Goal: Information Seeking & Learning: Learn about a topic

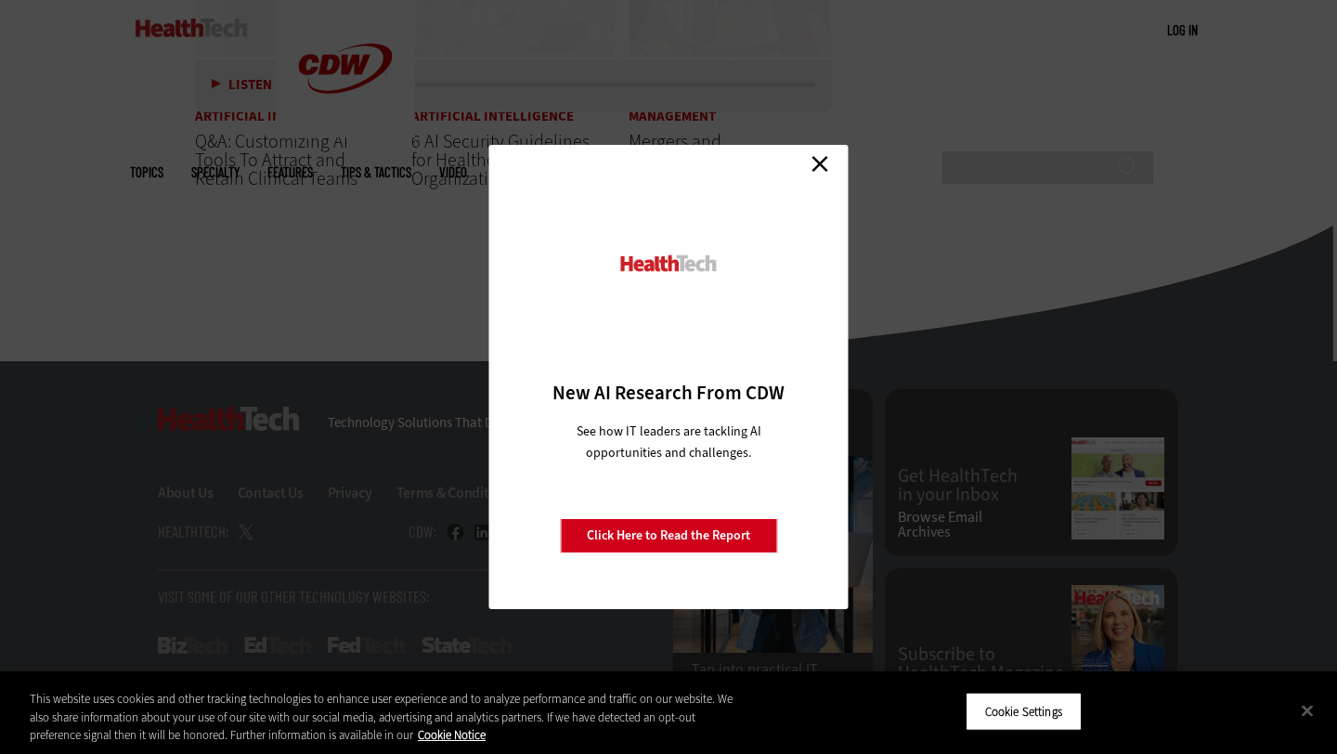
scroll to position [4614, 0]
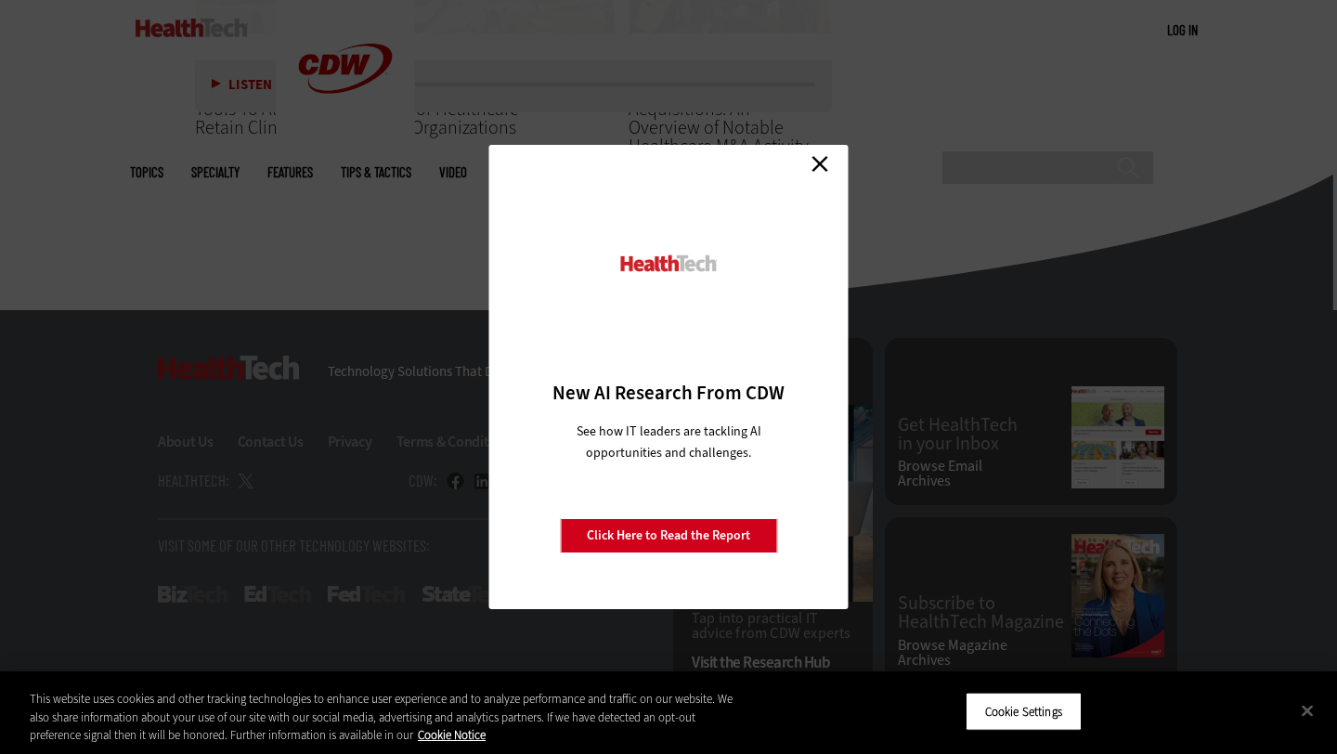
click at [827, 157] on link "Close" at bounding box center [820, 164] width 28 height 28
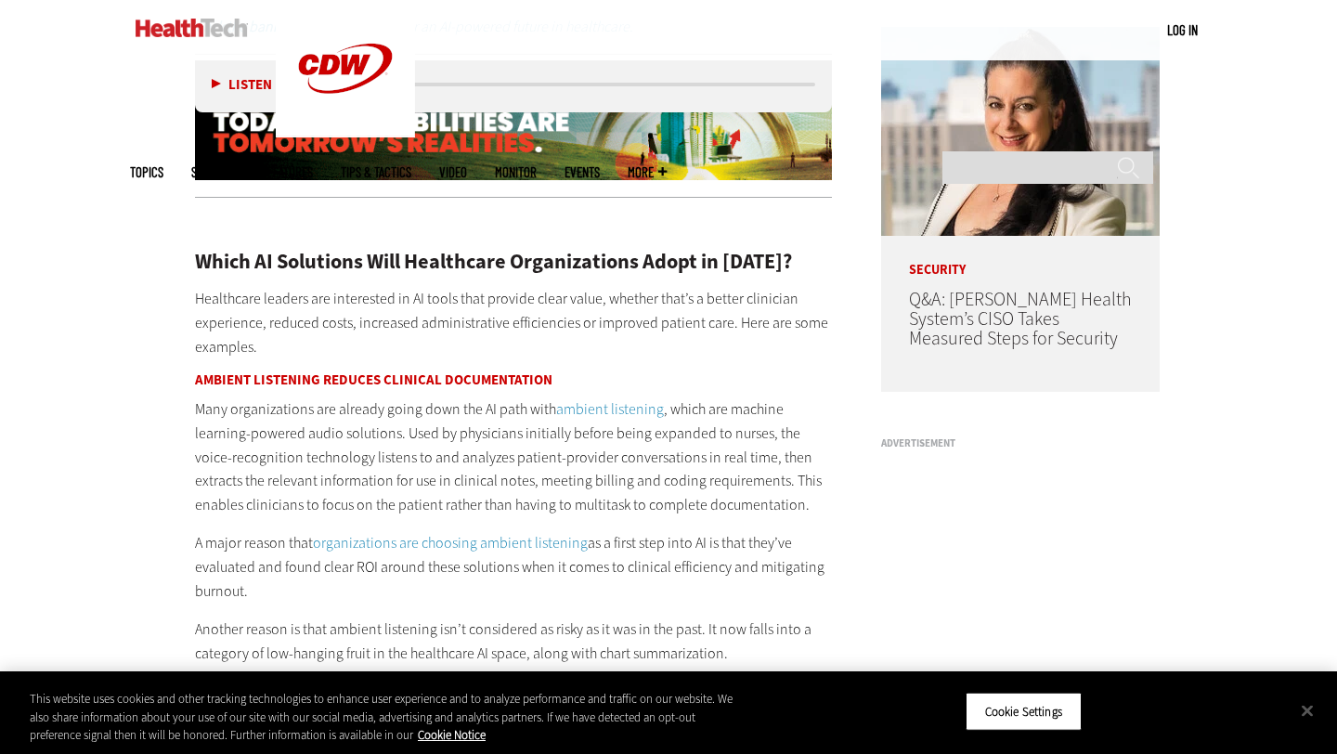
scroll to position [1454, 0]
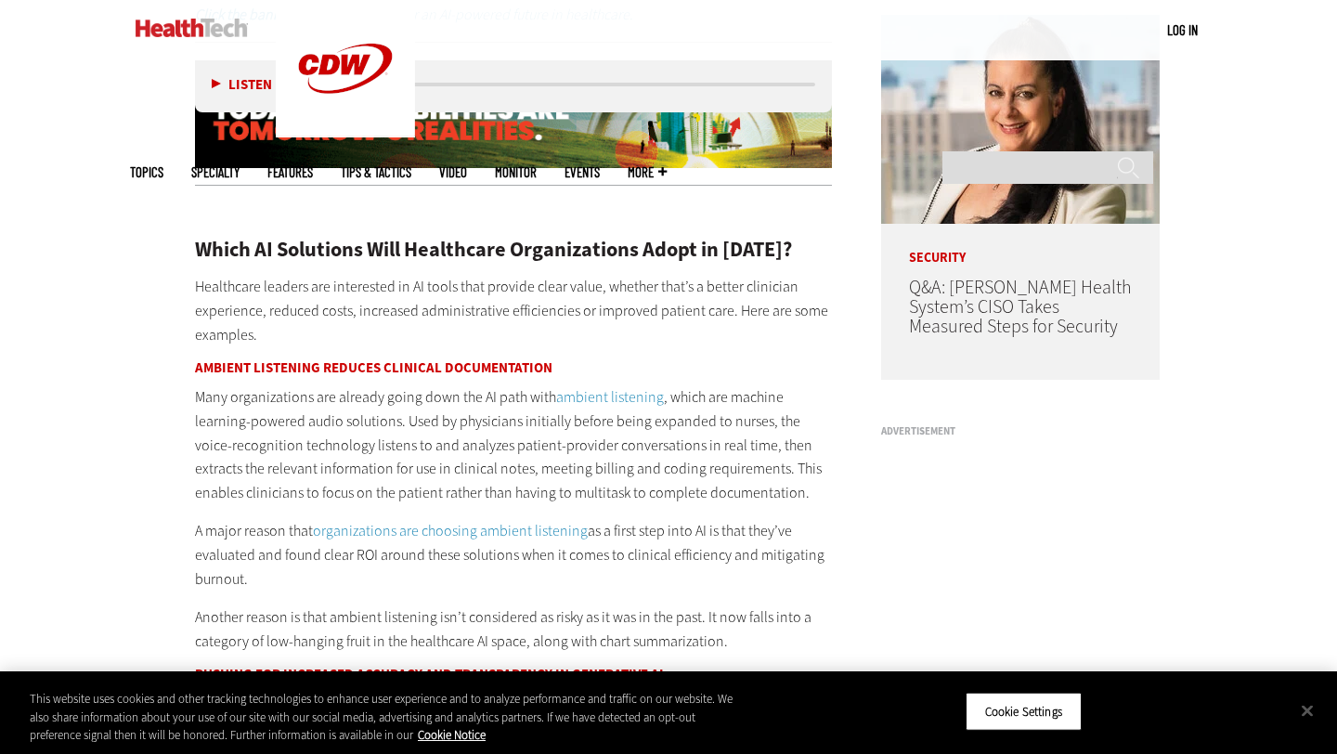
click at [217, 83] on button "Listen" at bounding box center [242, 84] width 60 height 14
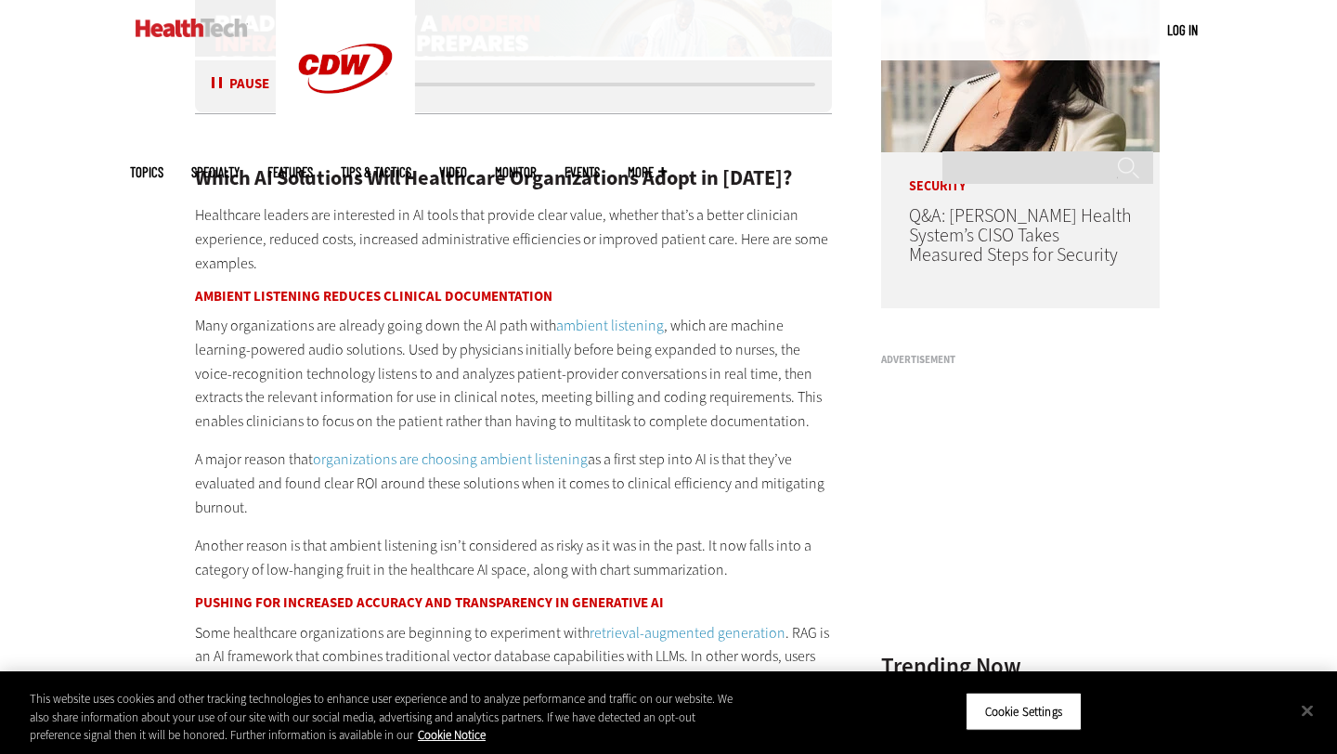
scroll to position [1523, 0]
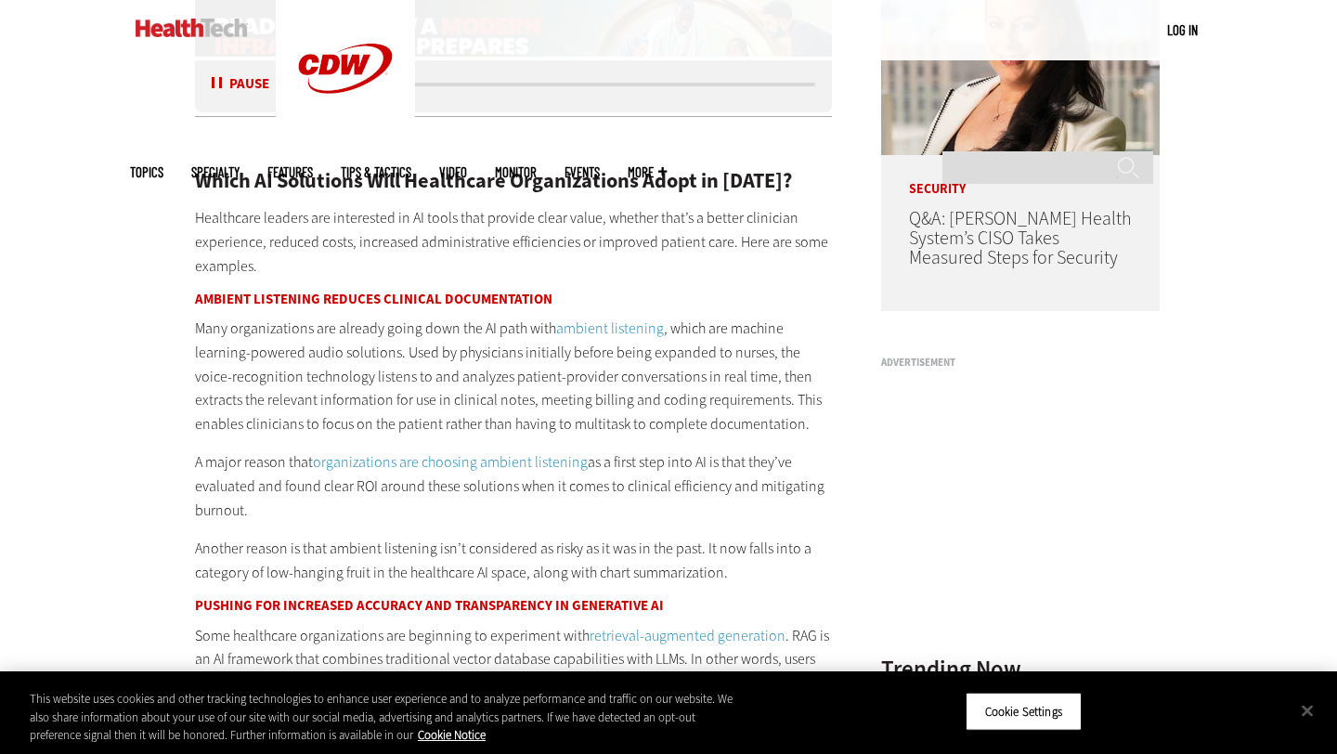
click at [216, 87] on button "Pause" at bounding box center [241, 84] width 58 height 14
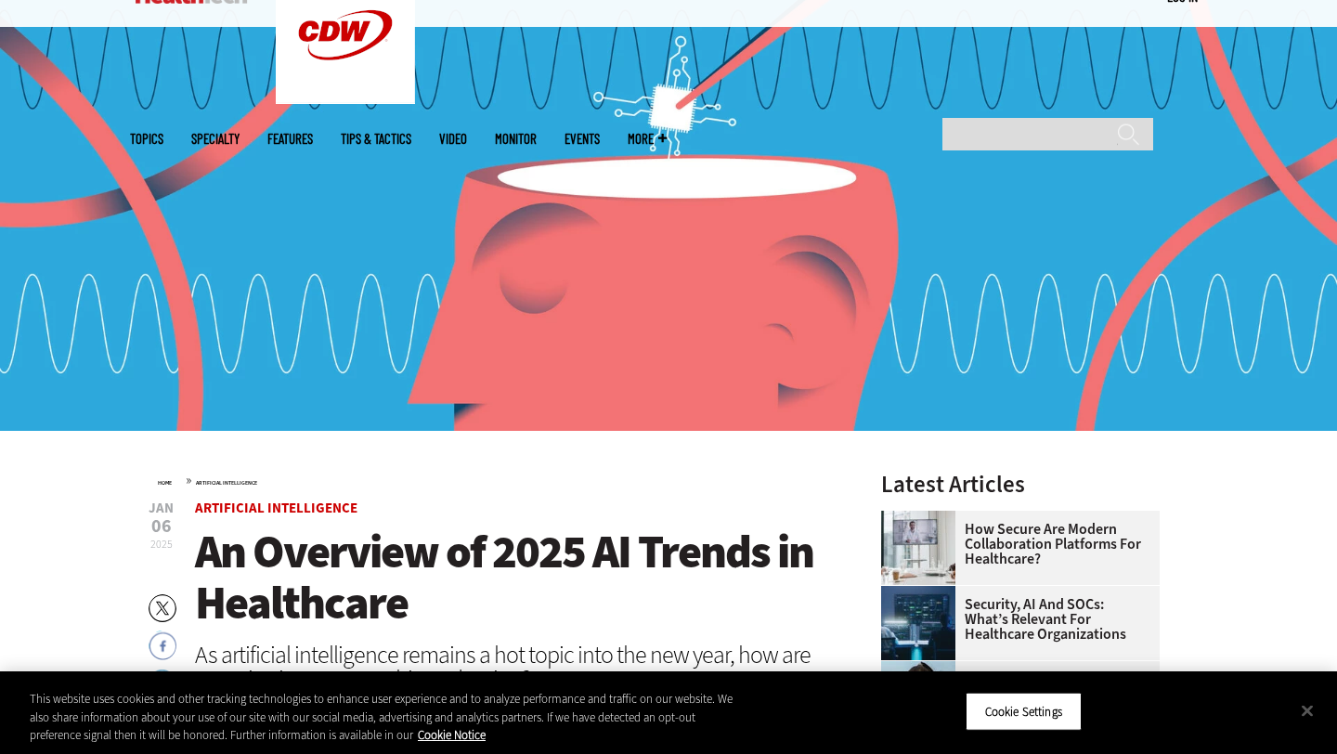
scroll to position [0, 0]
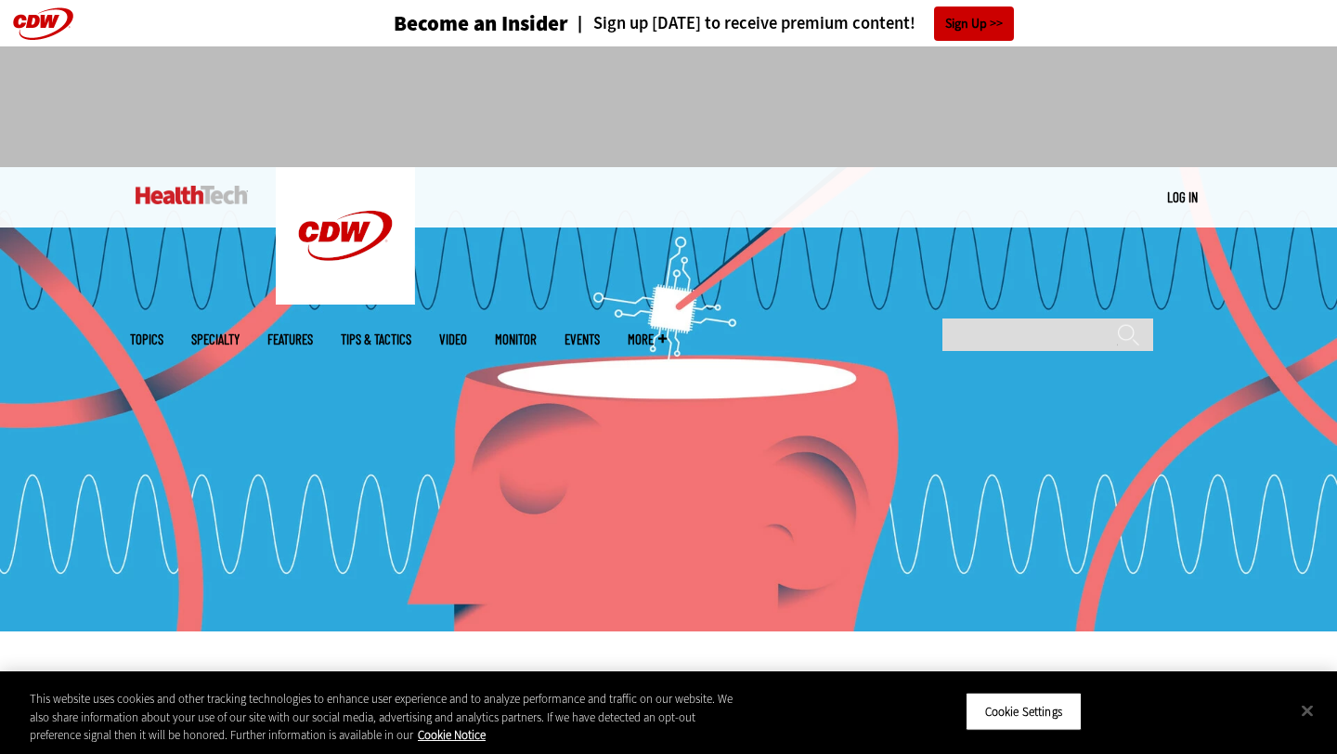
click at [1101, 119] on div at bounding box center [668, 98] width 1077 height 105
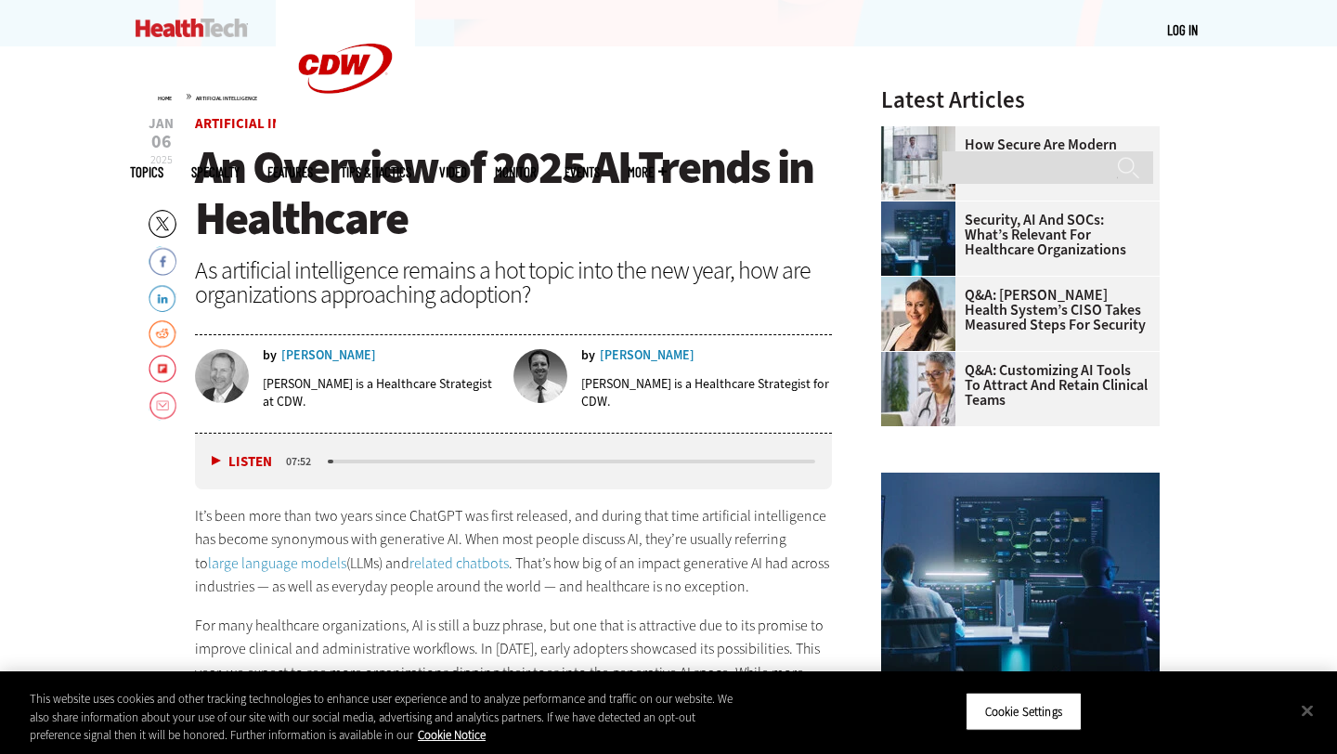
scroll to position [583, 0]
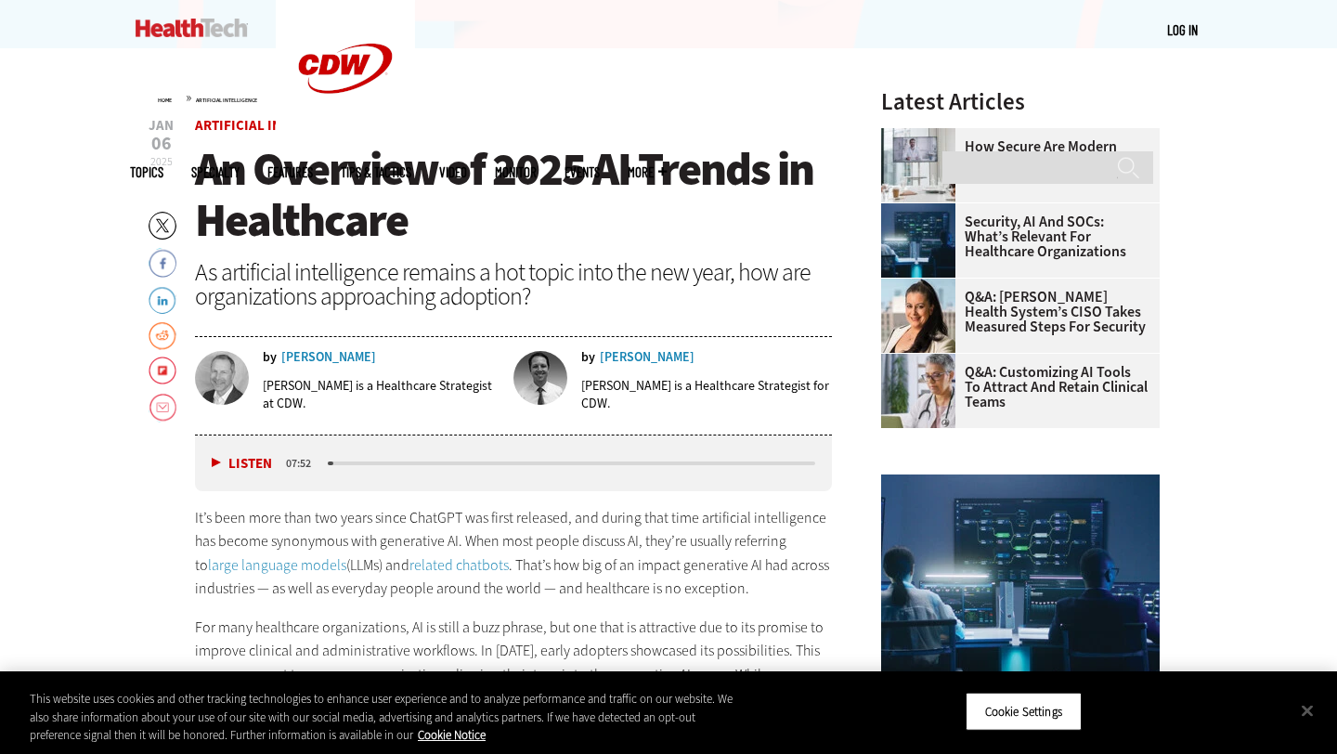
click at [729, 121] on span "Artificial Intelligence" at bounding box center [513, 126] width 637 height 14
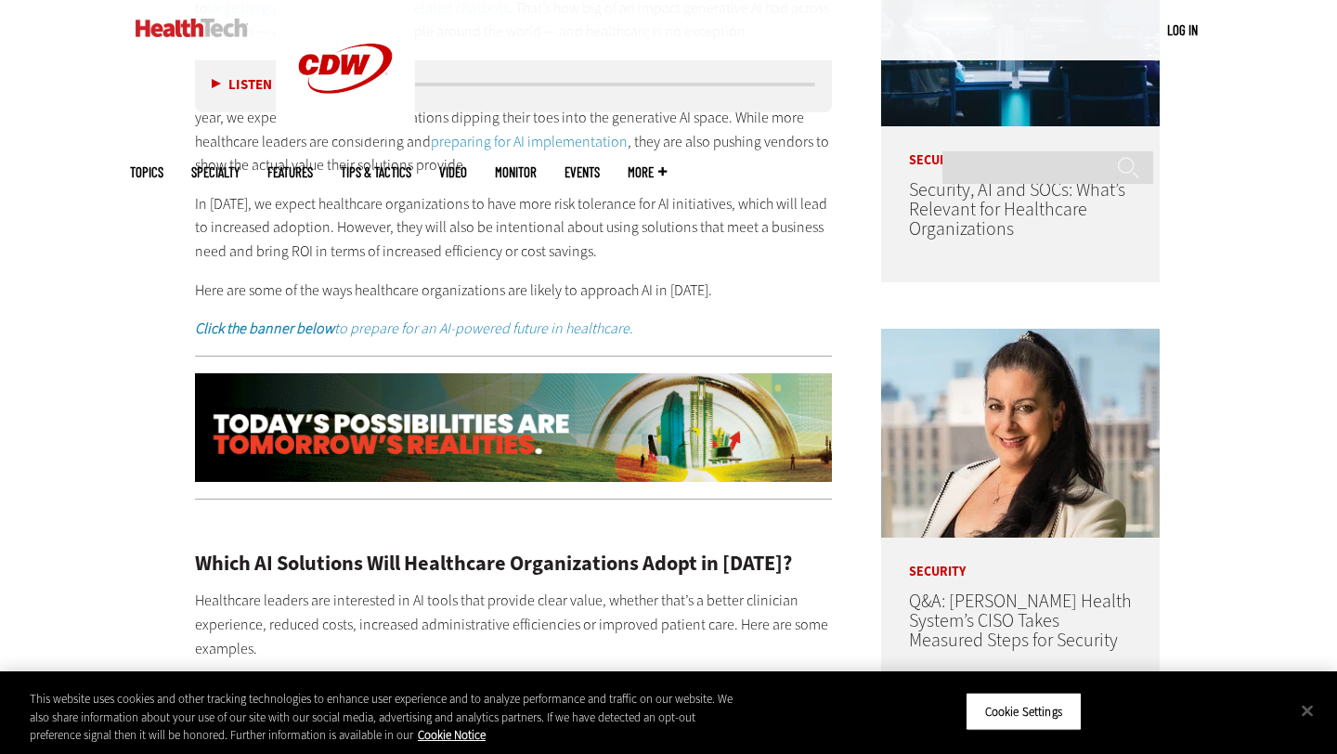
scroll to position [1141, 0]
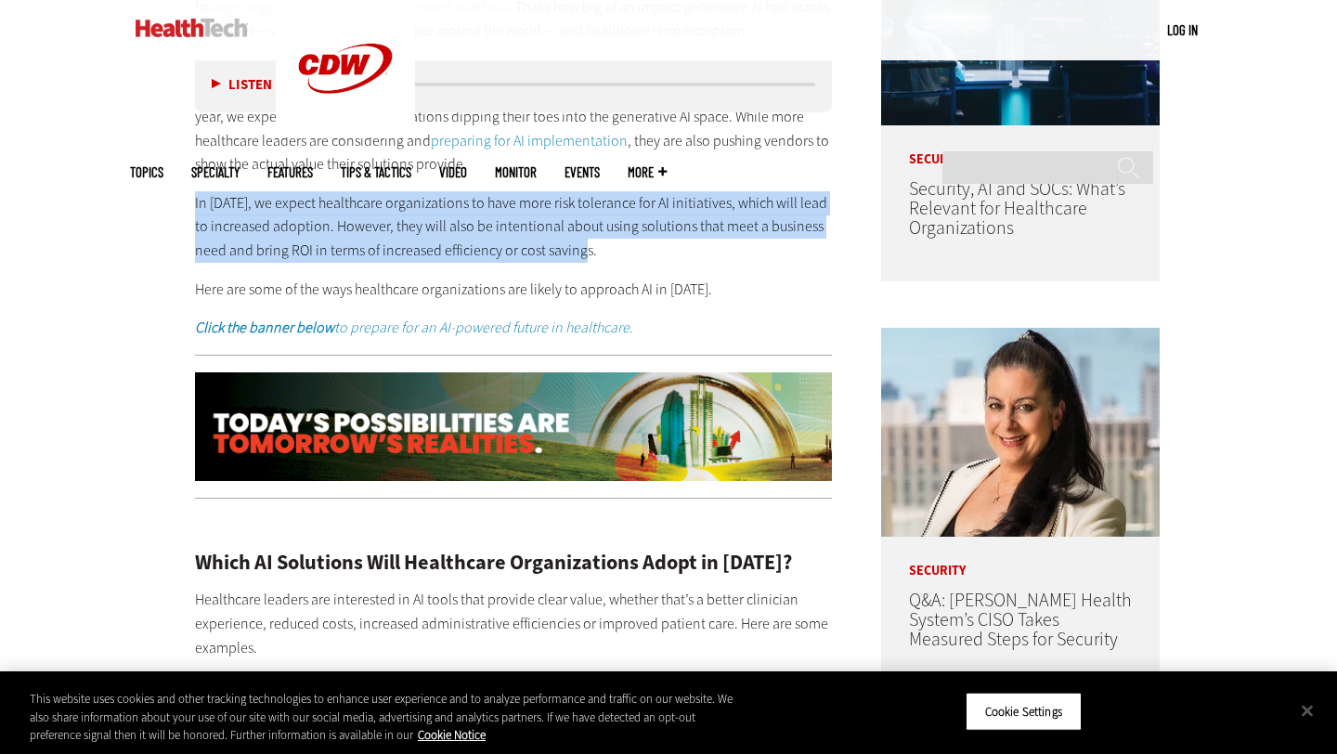
drag, startPoint x: 186, startPoint y: 200, endPoint x: 616, endPoint y: 240, distance: 431.8
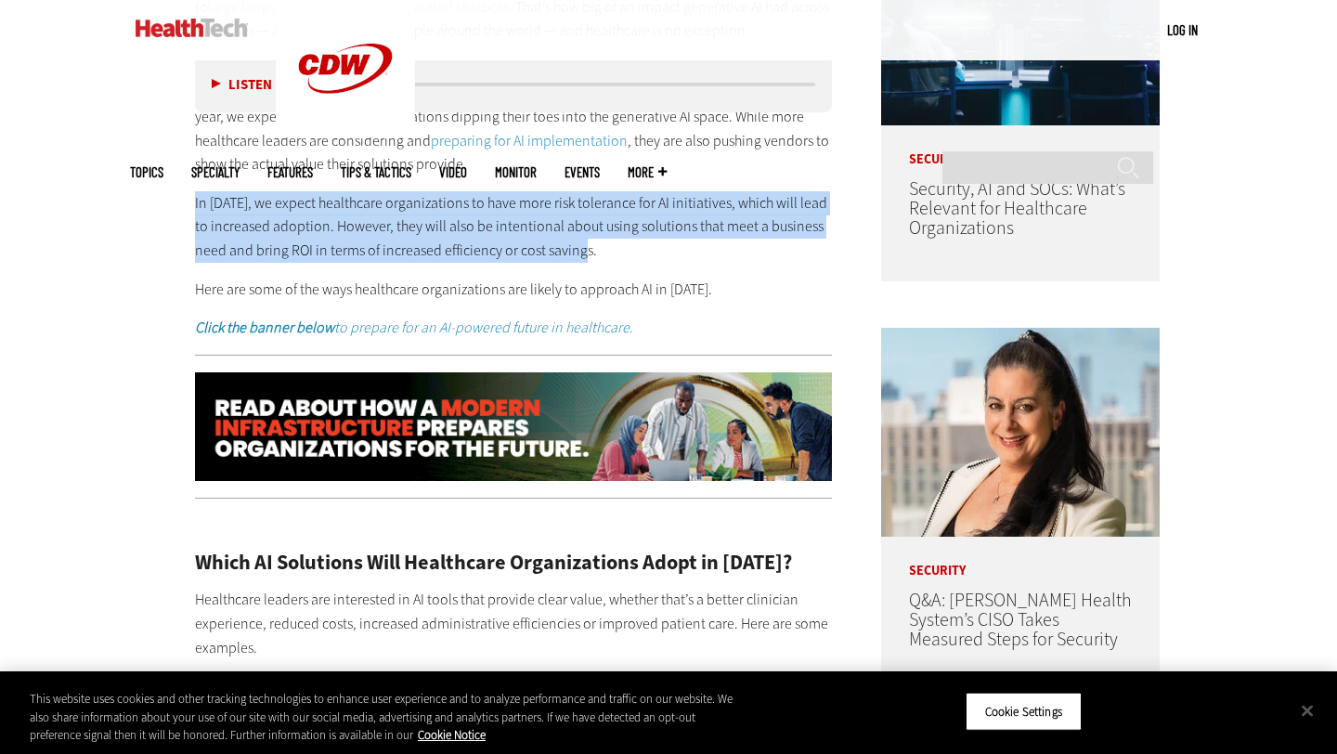
copy p "In [DATE], we expect healthcare organizations to have more risk tolerance for A…"
click at [796, 257] on p "In [DATE], we expect healthcare organizations to have more risk tolerance for A…" at bounding box center [513, 227] width 637 height 72
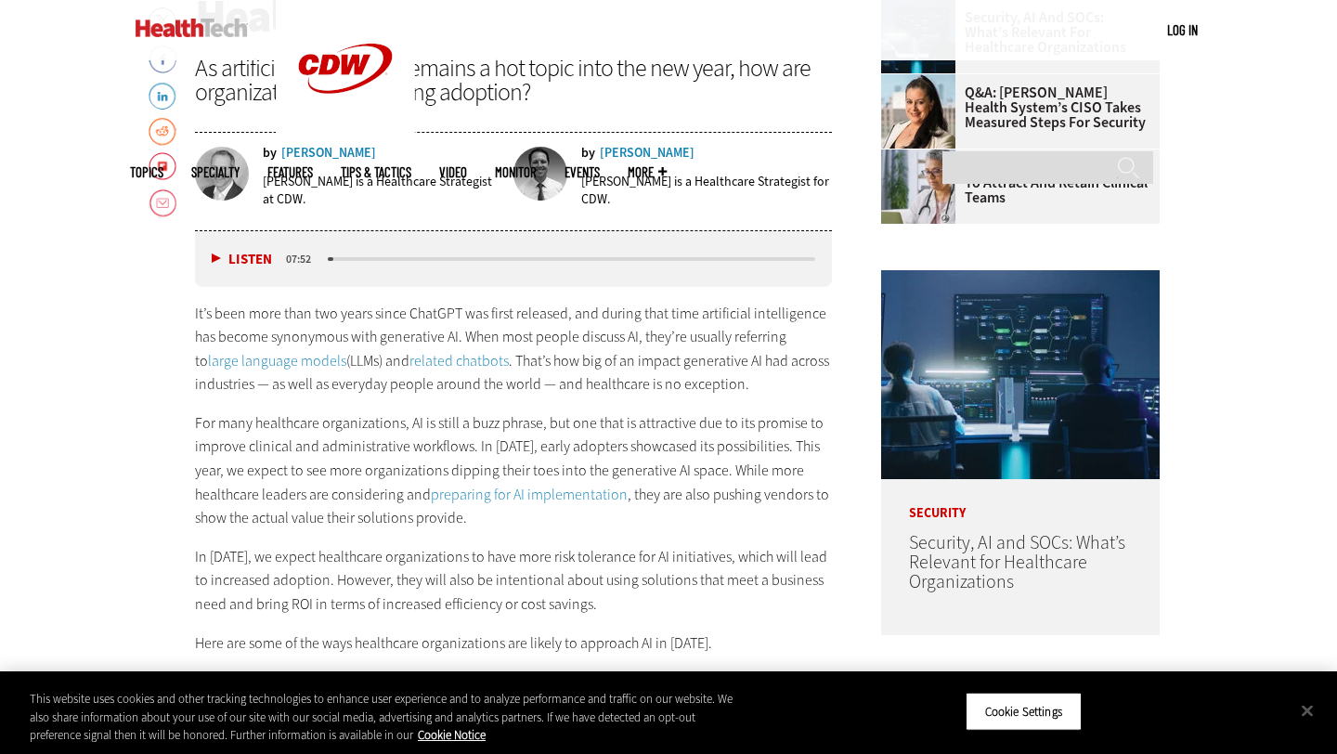
scroll to position [801, 0]
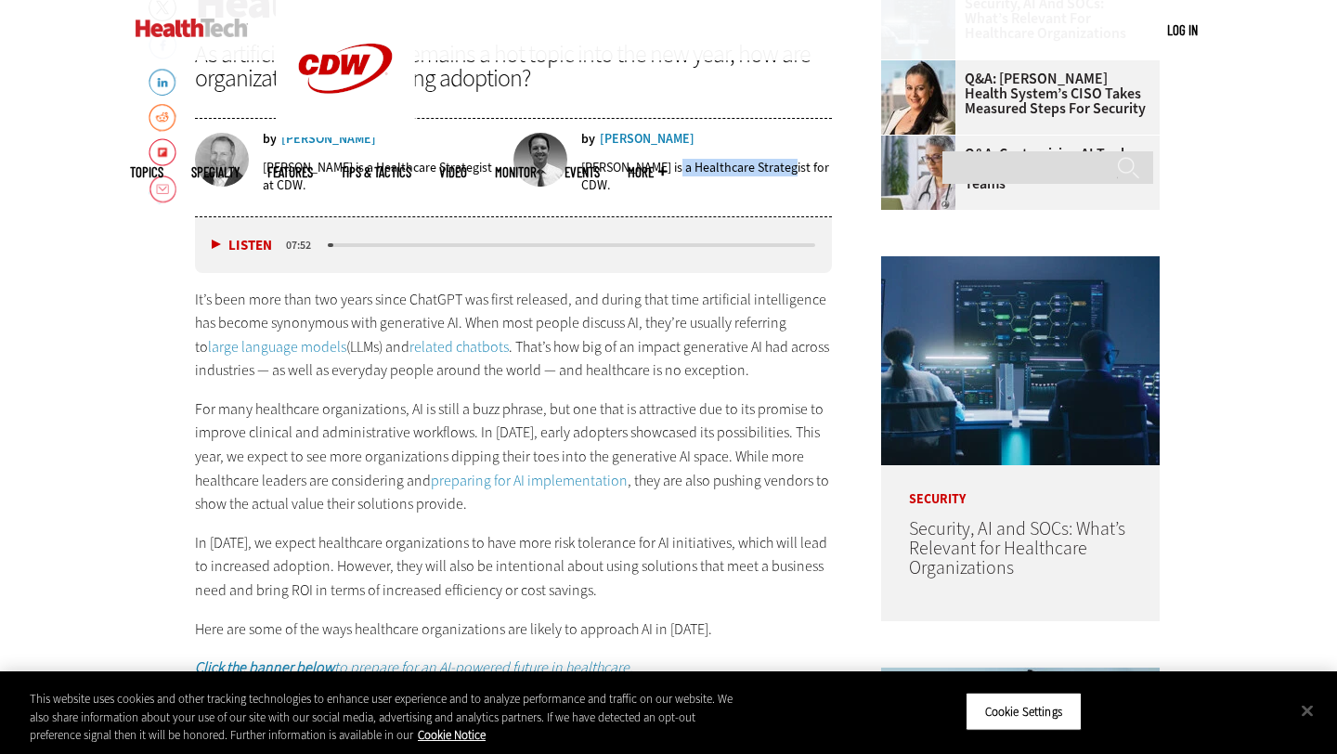
drag, startPoint x: 661, startPoint y: 170, endPoint x: 771, endPoint y: 165, distance: 109.7
click at [501, 169] on p "[PERSON_NAME] is a Healthcare Strategist for CDW." at bounding box center [382, 176] width 238 height 35
copy p "Healthcare Strategist"
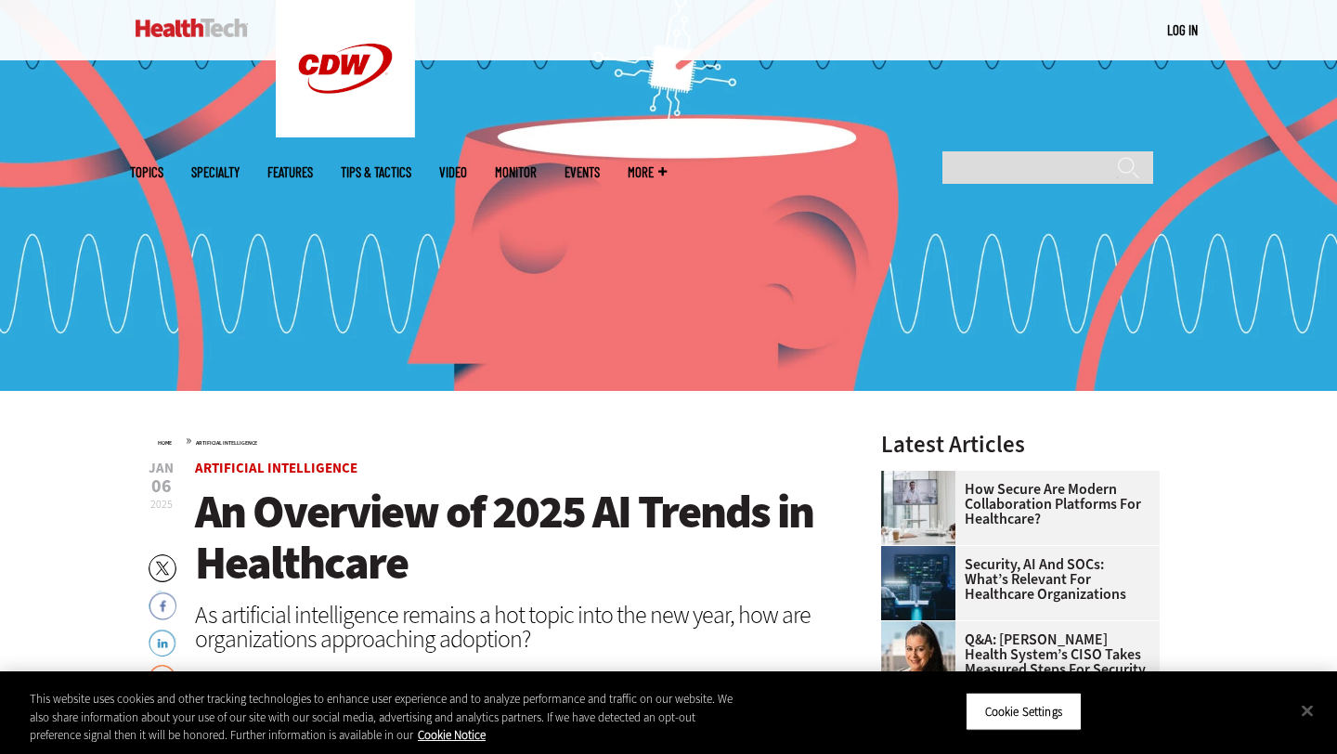
scroll to position [569, 0]
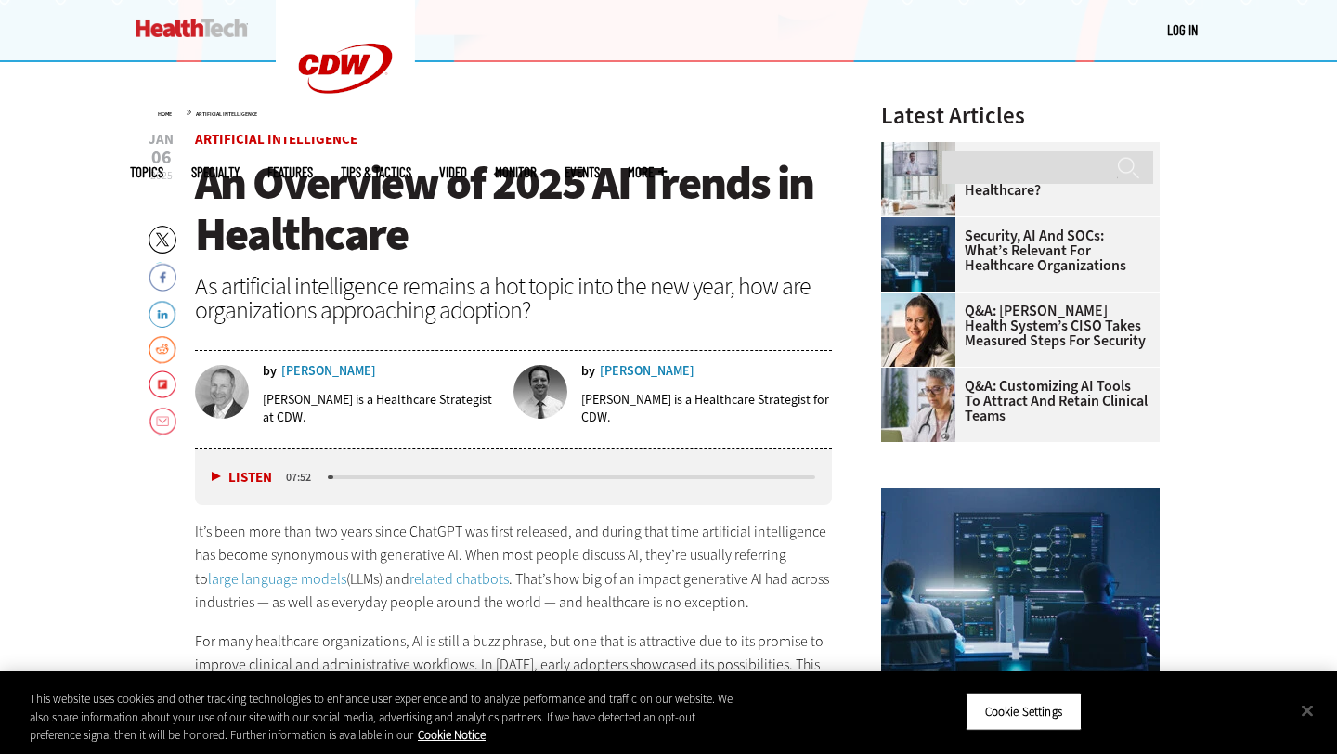
click at [501, 403] on p "[PERSON_NAME] is a Healthcare Strategist for CDW." at bounding box center [382, 408] width 238 height 35
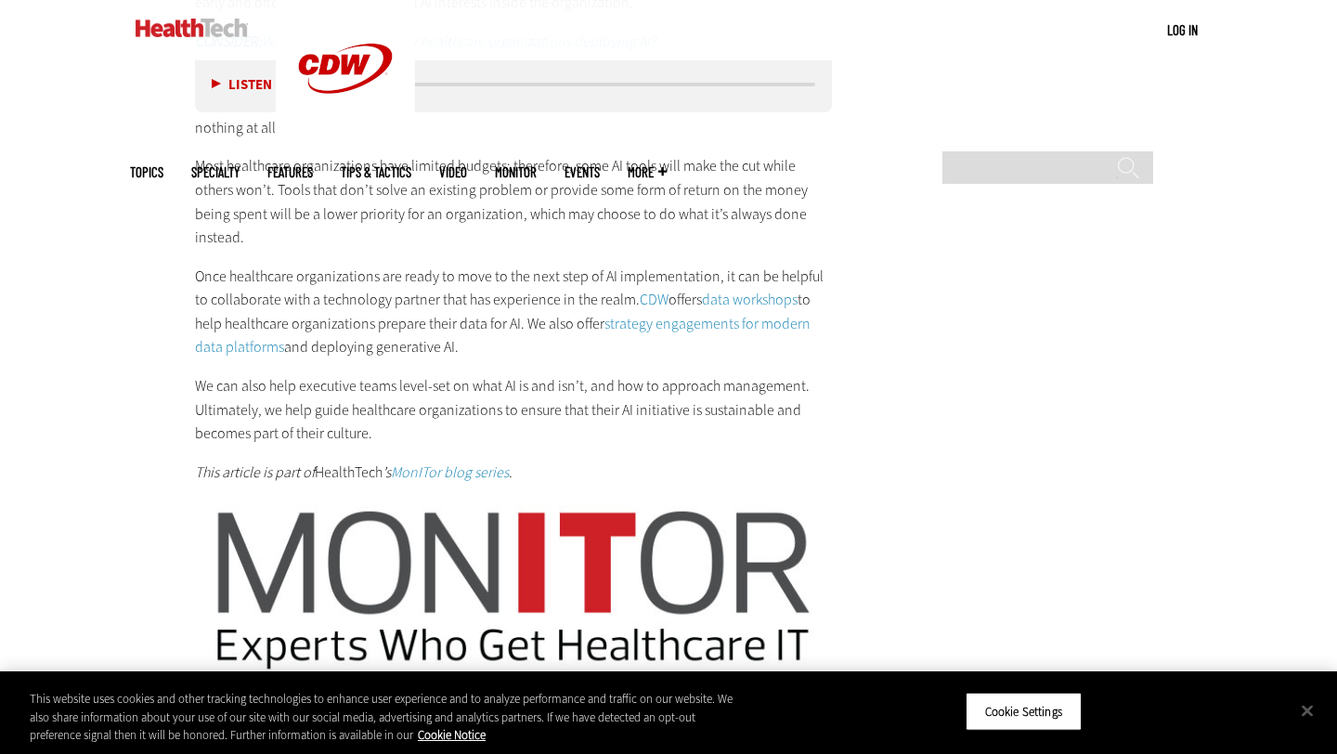
scroll to position [3366, 0]
click at [640, 289] on link "CDW" at bounding box center [654, 299] width 29 height 20
drag, startPoint x: 286, startPoint y: 320, endPoint x: 343, endPoint y: 325, distance: 56.8
click at [343, 325] on p "Once healthcare organizations are ready to move to the next step of AI implemen…" at bounding box center [513, 311] width 637 height 95
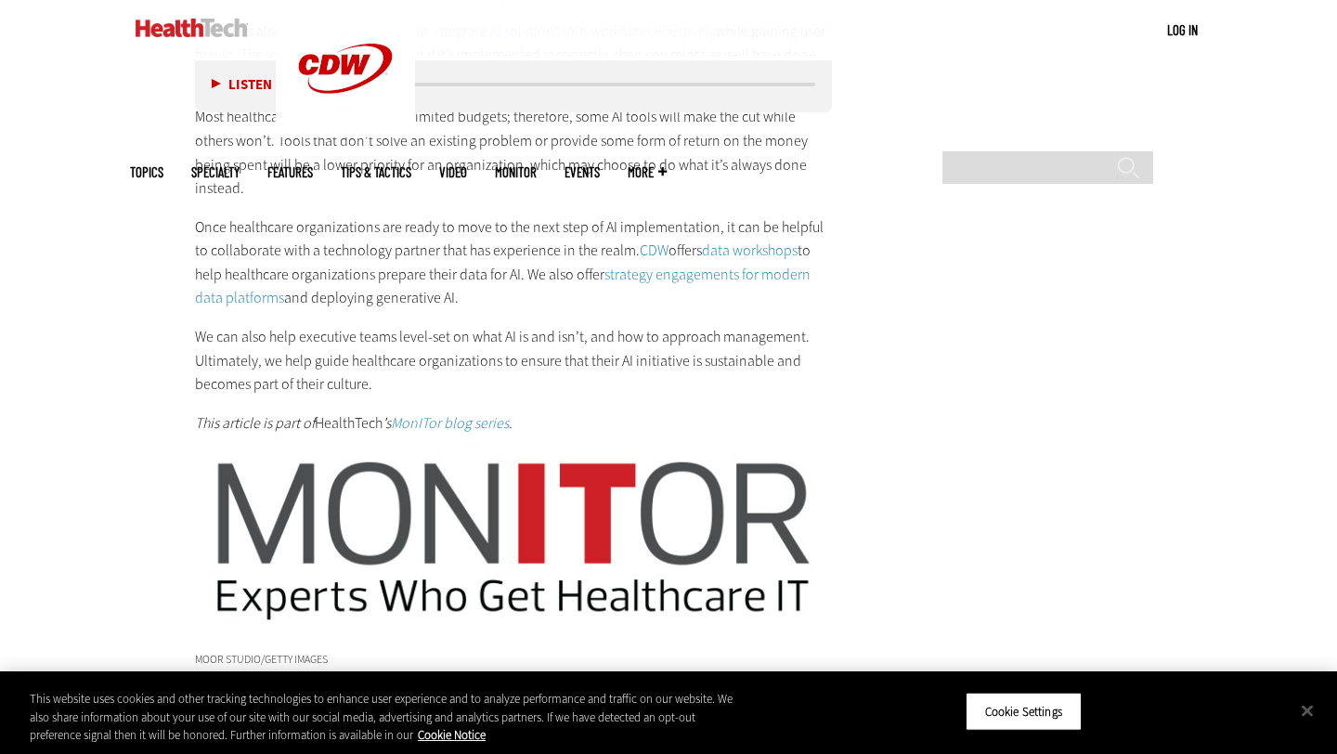
scroll to position [3417, 0]
